Goal: Transaction & Acquisition: Purchase product/service

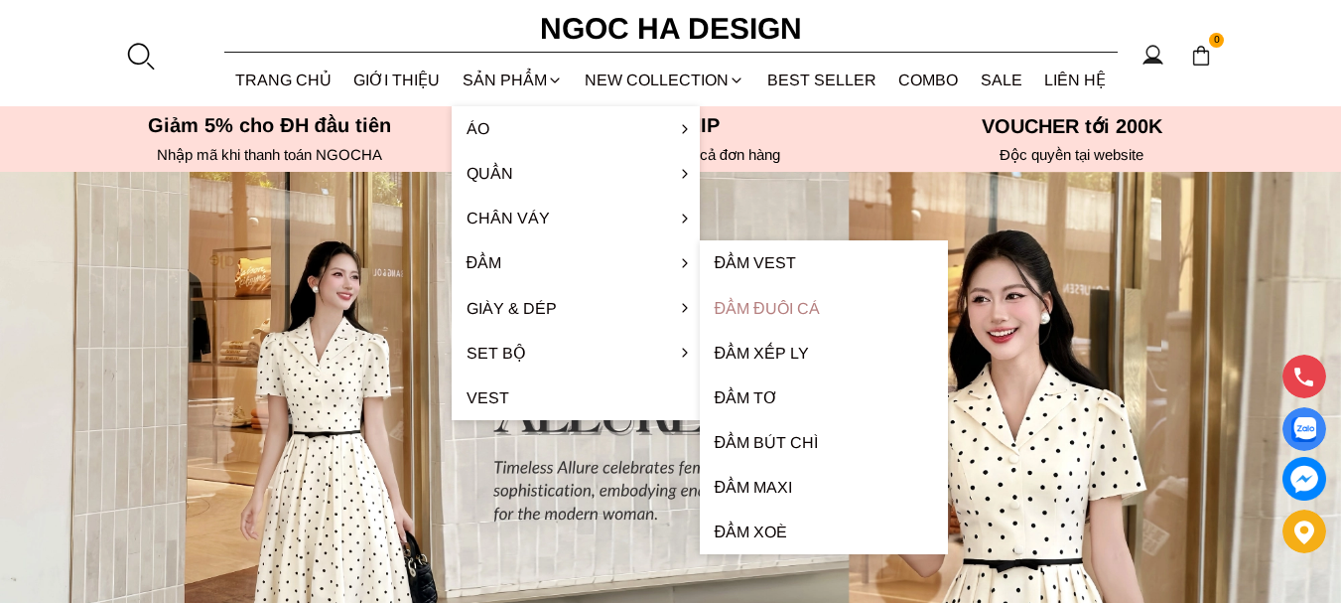
click at [756, 304] on link "Đầm đuôi cá" at bounding box center [824, 308] width 248 height 45
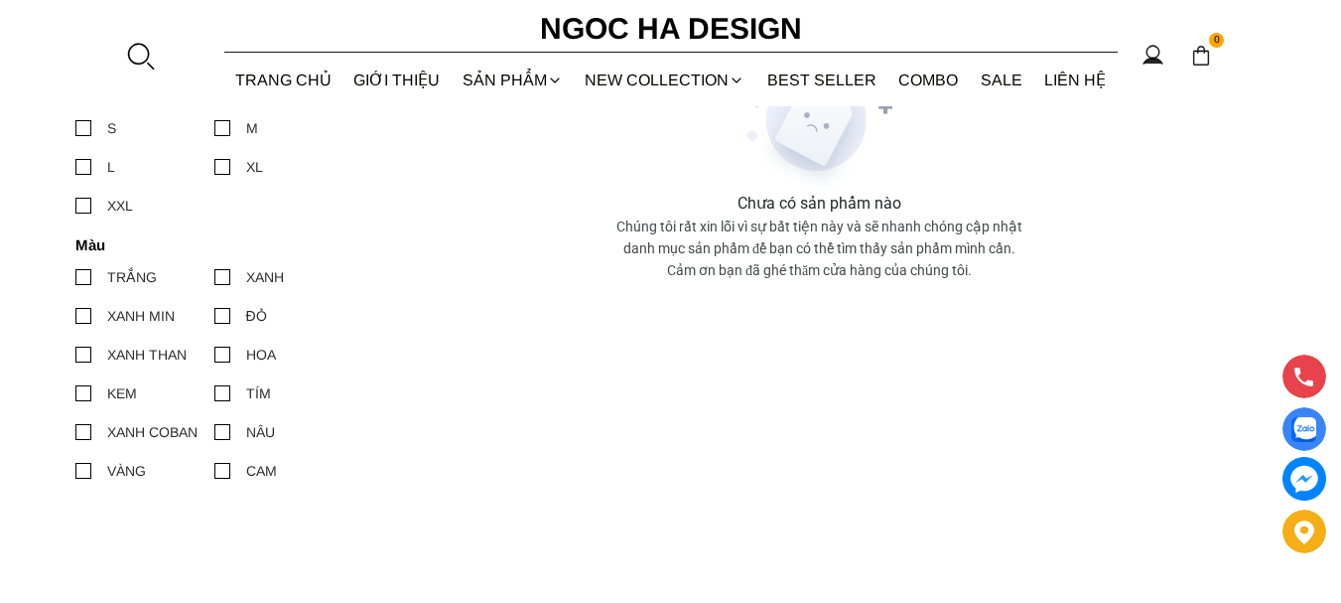
scroll to position [199, 0]
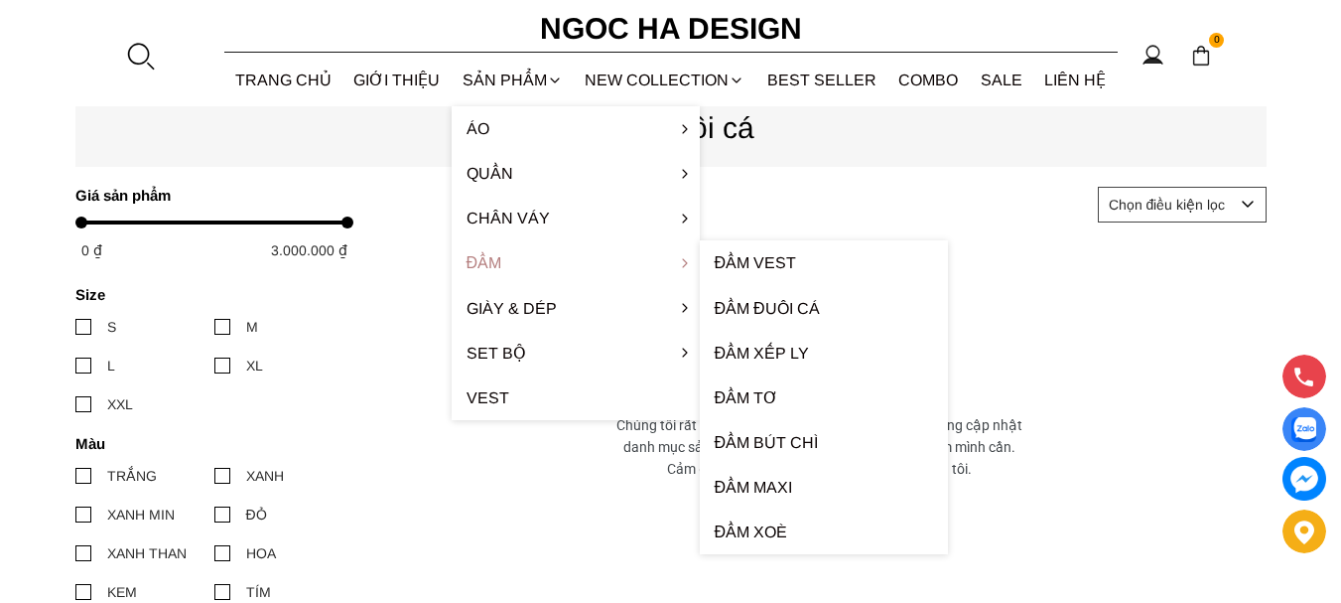
click at [480, 267] on link "Đầm" at bounding box center [576, 262] width 248 height 45
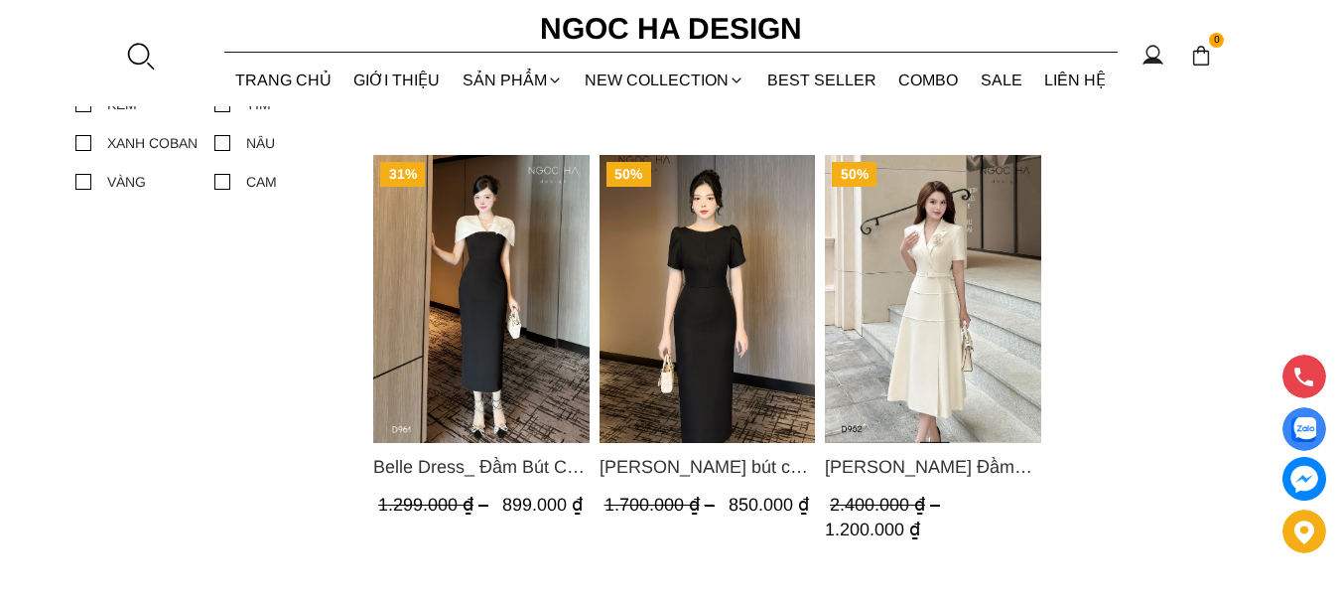
scroll to position [893, 0]
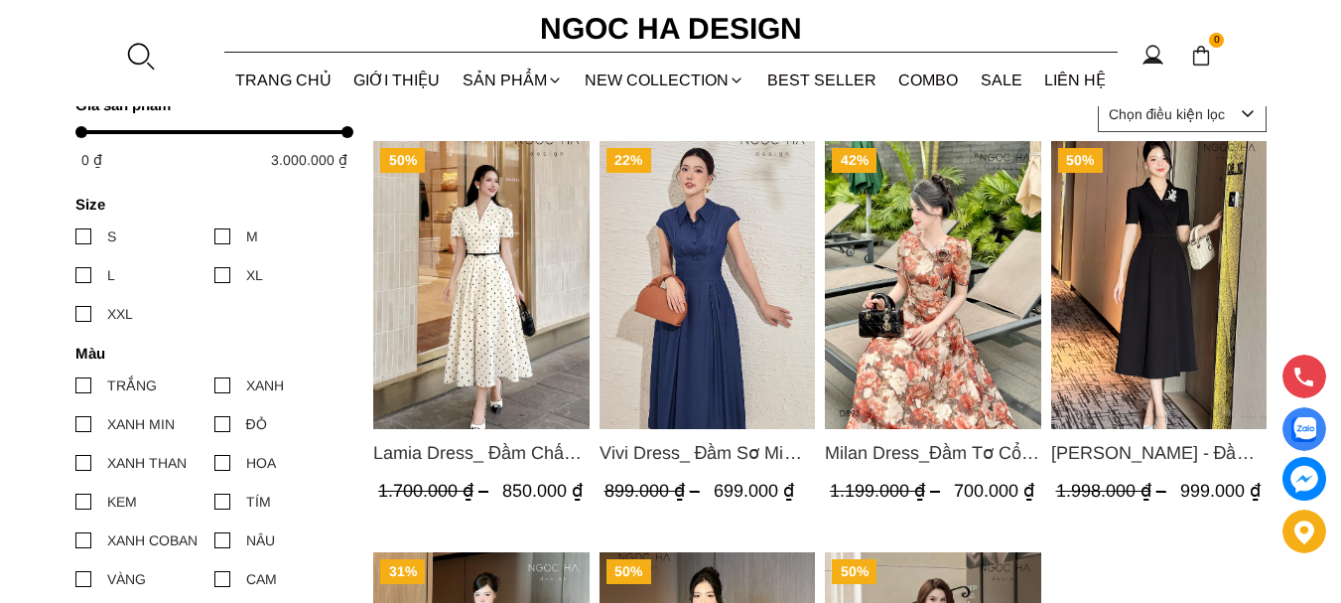
click at [224, 274] on div at bounding box center [222, 275] width 16 height 16
click at [214, 275] on input "XL" at bounding box center [214, 275] width 0 height 0
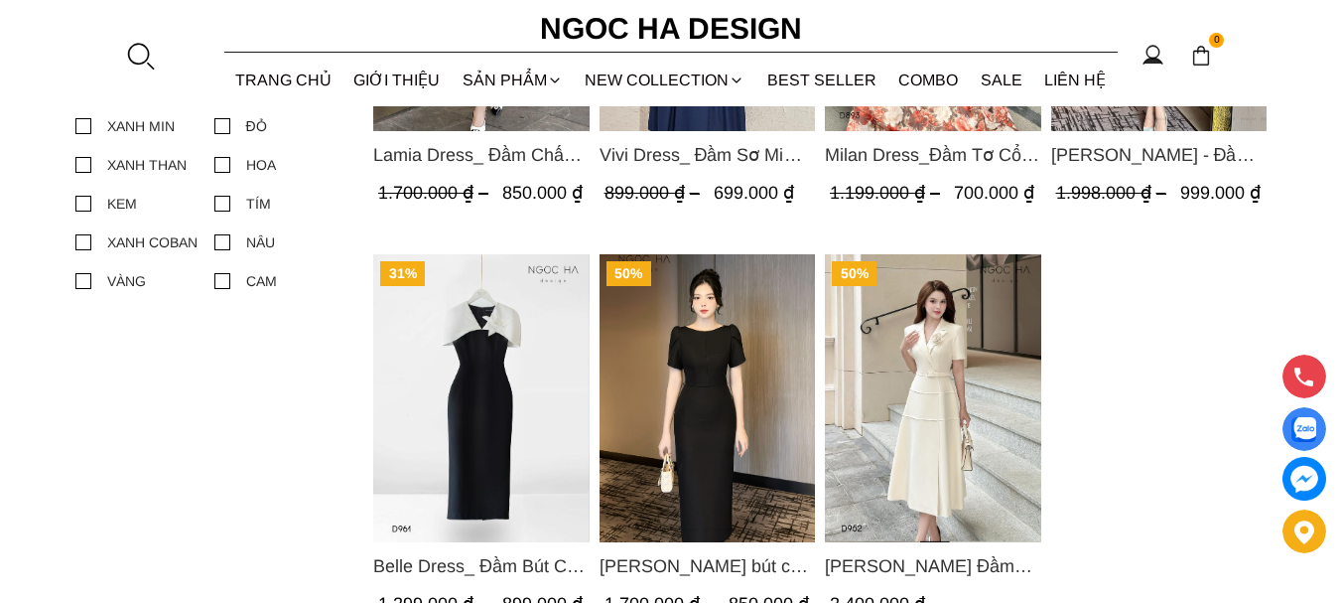
scroll to position [993, 0]
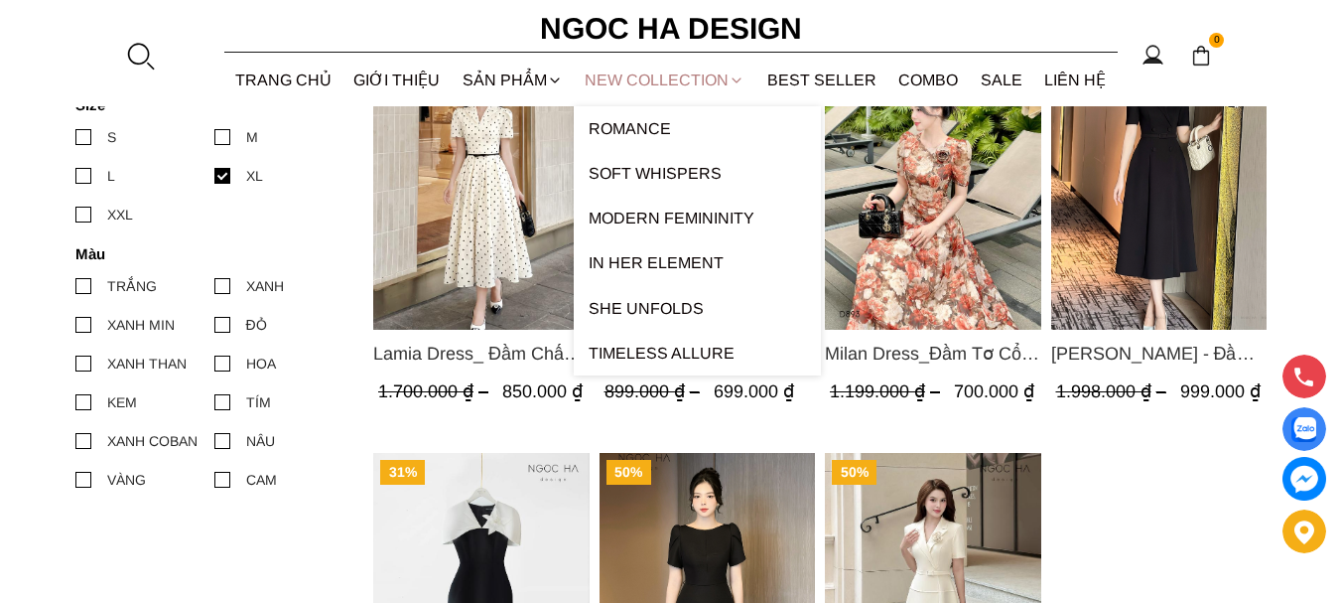
click at [637, 77] on link "NEW COLLECTION" at bounding box center [665, 80] width 183 height 53
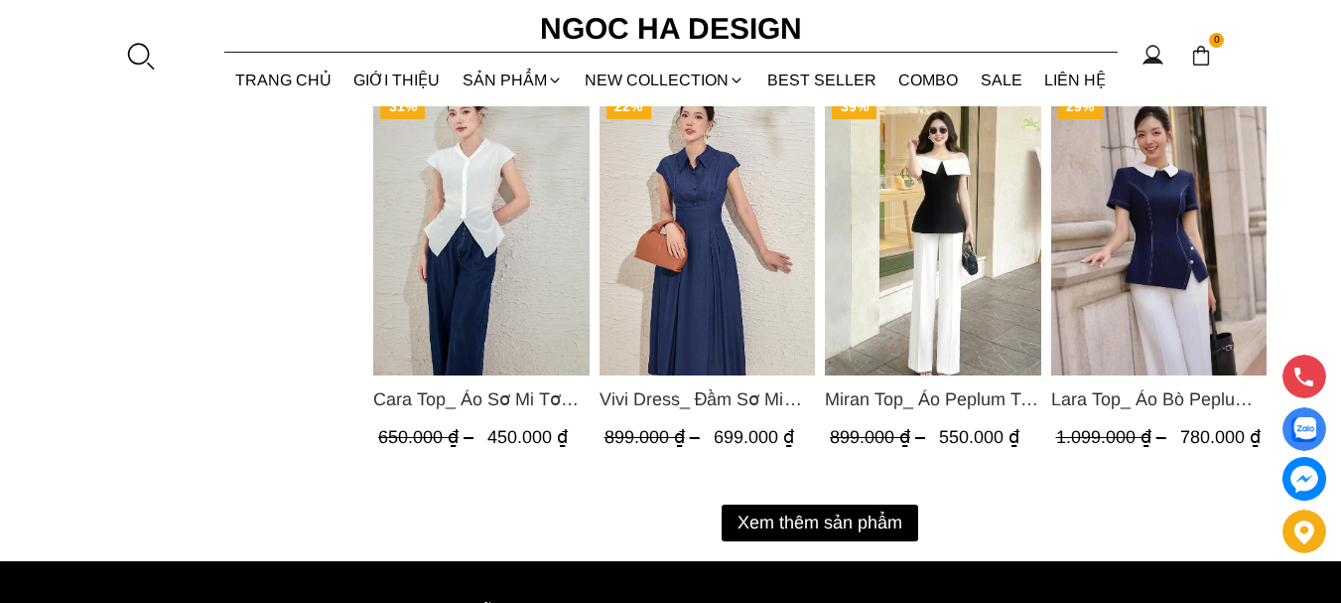
scroll to position [2779, 0]
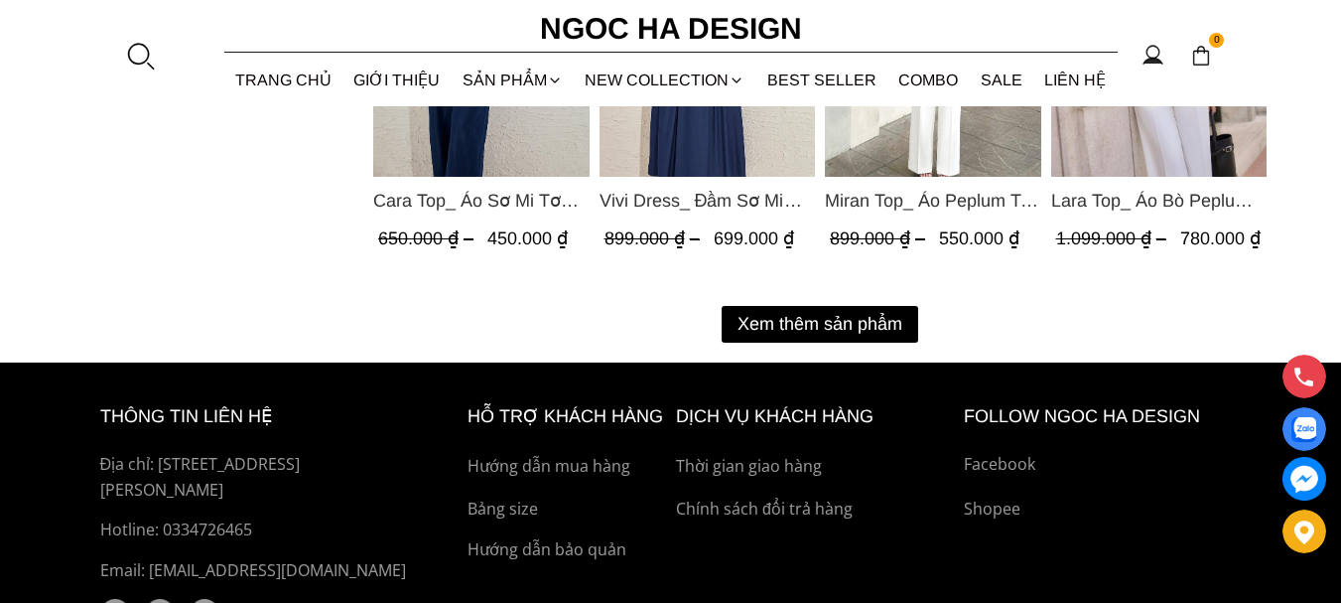
click at [852, 313] on button "Xem thêm sản phẩm" at bounding box center [820, 324] width 197 height 37
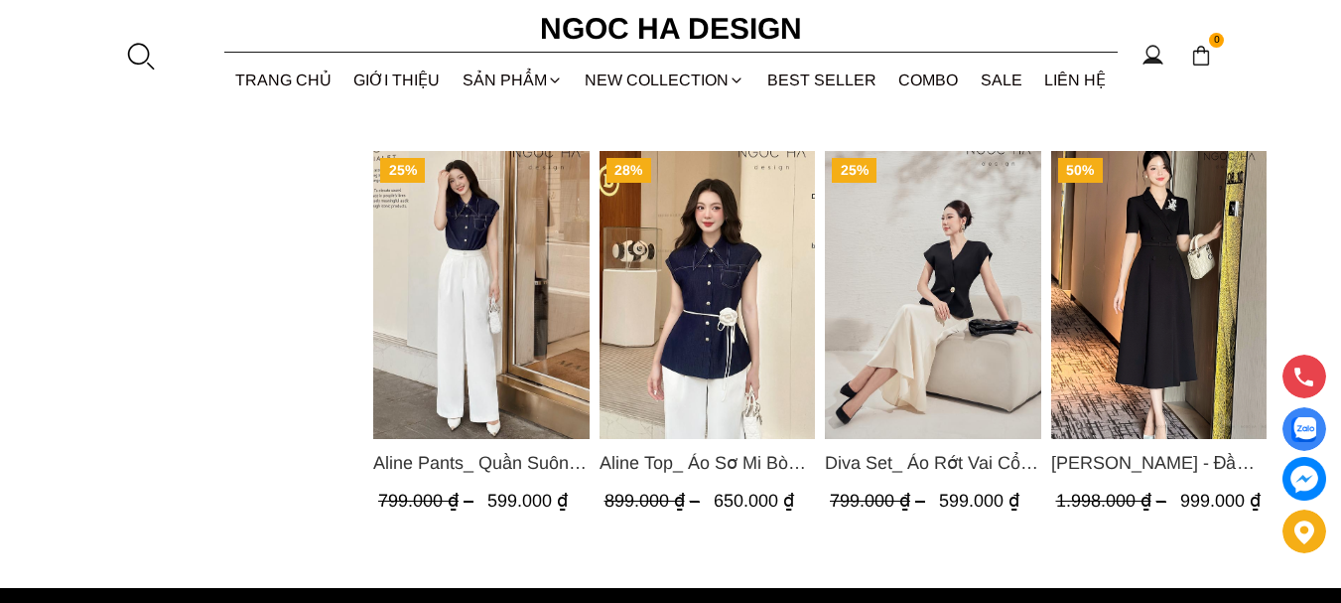
scroll to position [3970, 0]
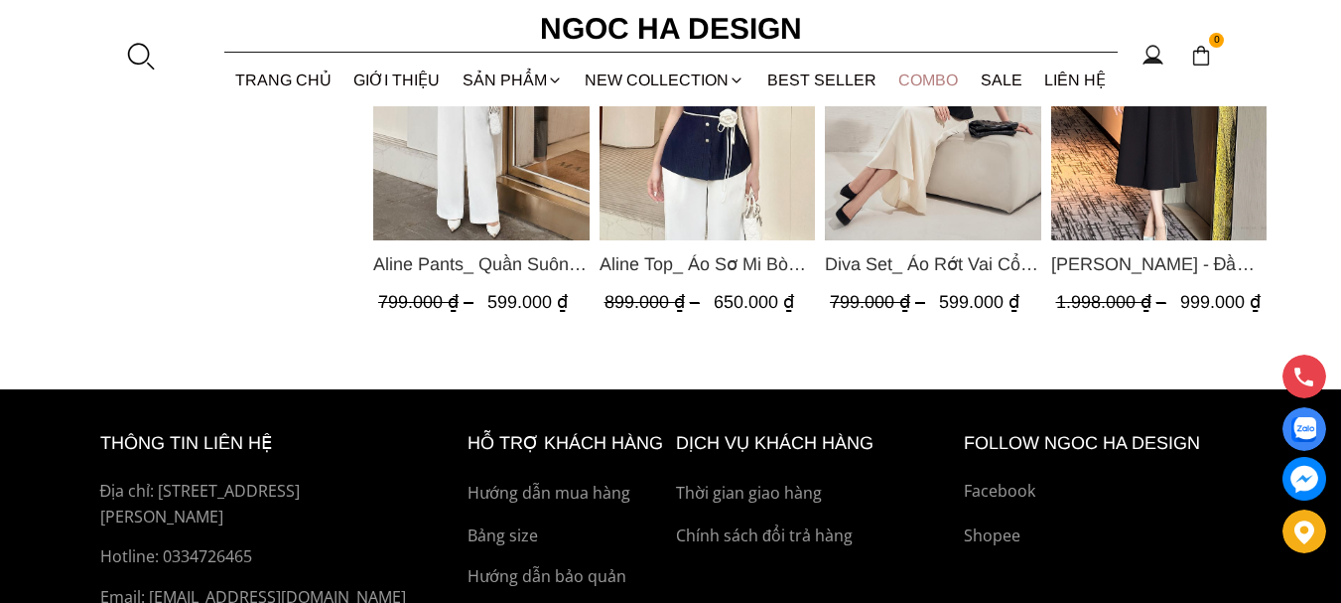
click at [911, 78] on link "Combo" at bounding box center [928, 80] width 82 height 53
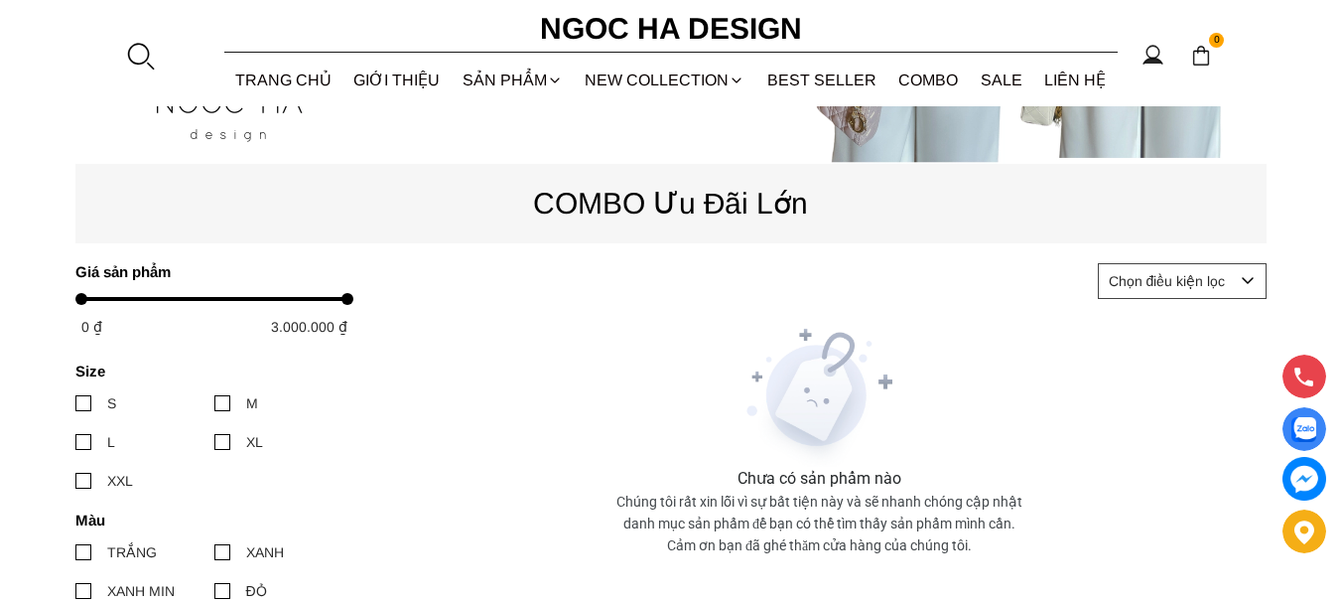
scroll to position [893, 0]
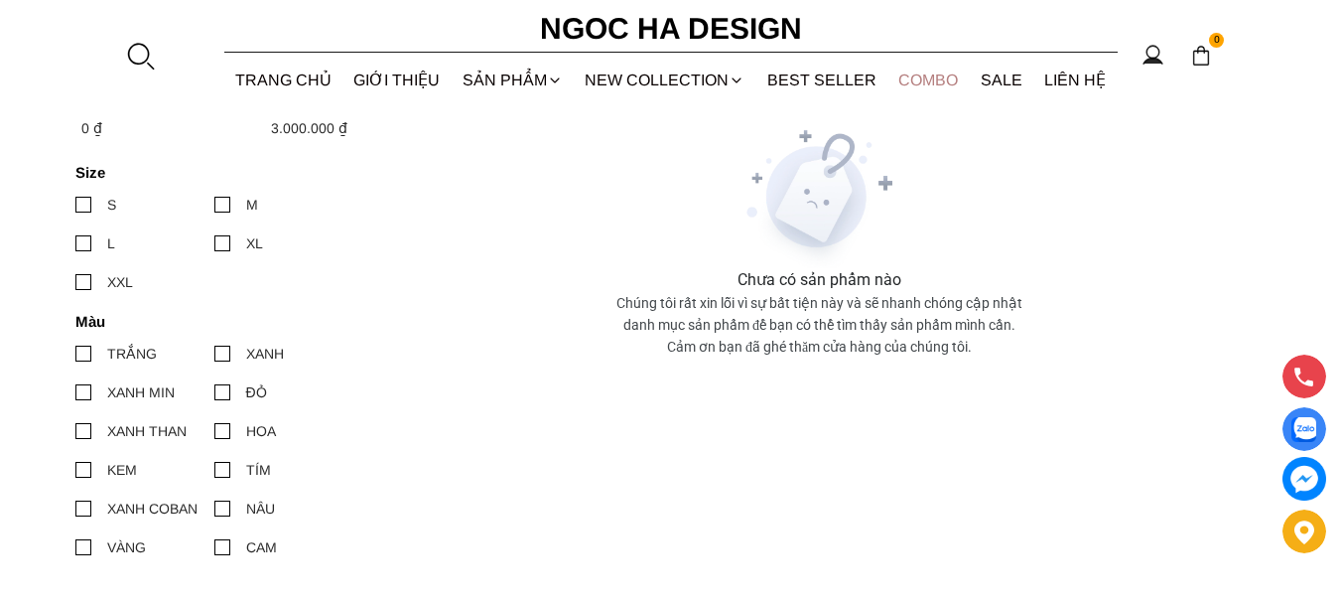
click at [919, 82] on link "Combo" at bounding box center [928, 80] width 82 height 53
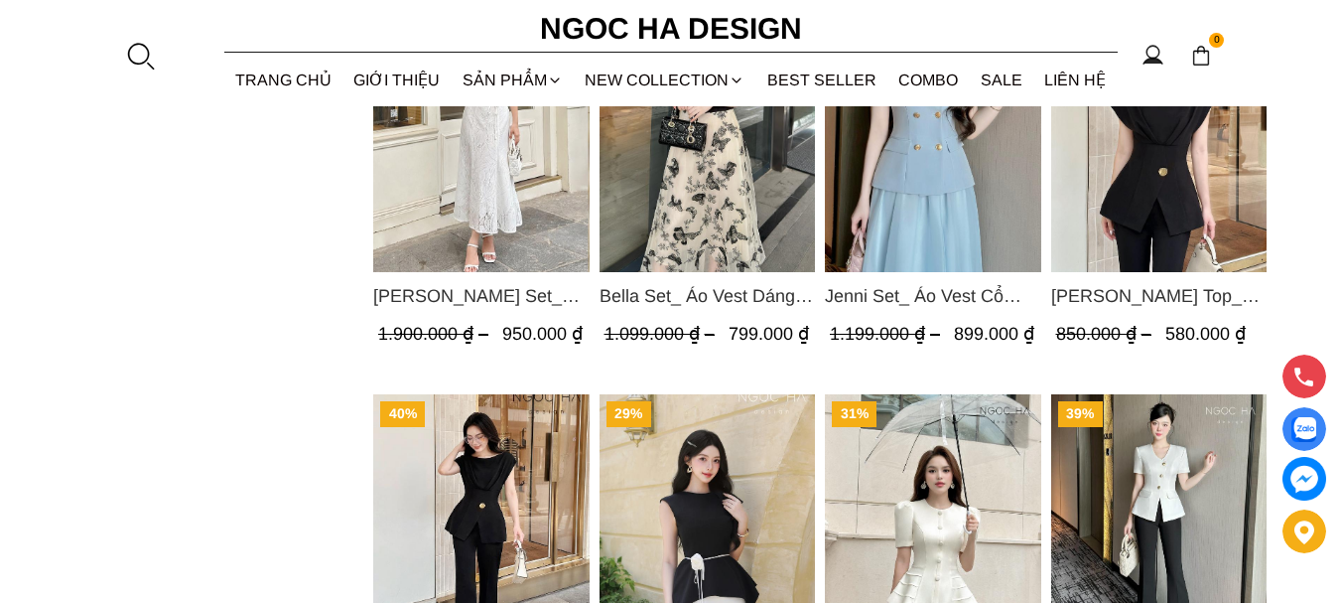
scroll to position [2283, 0]
